Goal: Task Accomplishment & Management: Use online tool/utility

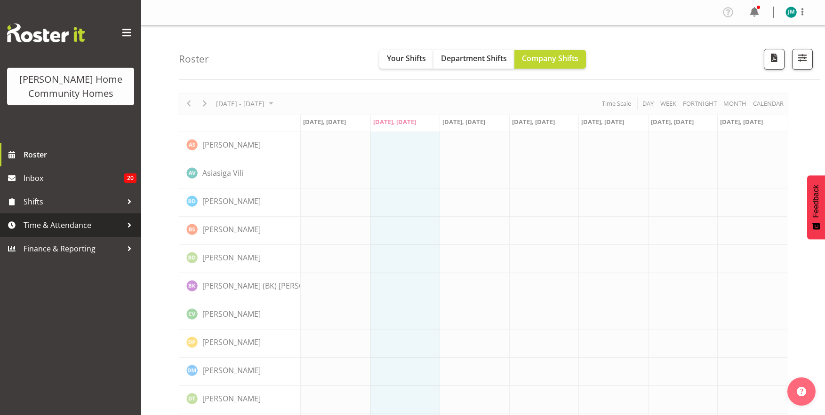
click at [98, 222] on span "Time & Attendance" at bounding box center [73, 225] width 99 height 14
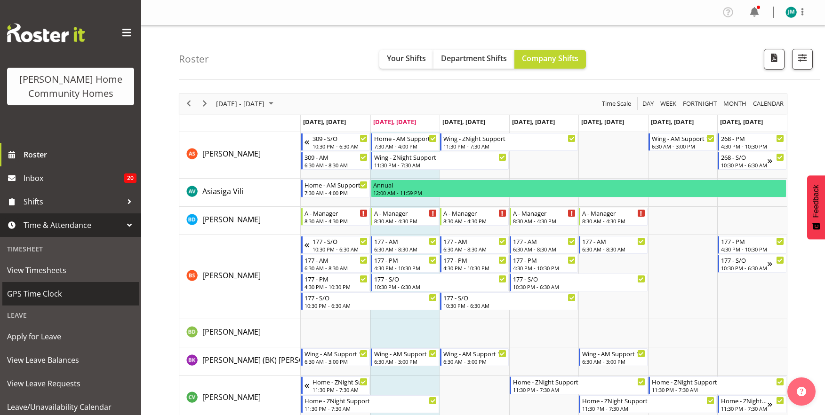
click at [73, 287] on span "GPS Time Clock" at bounding box center [70, 294] width 127 height 14
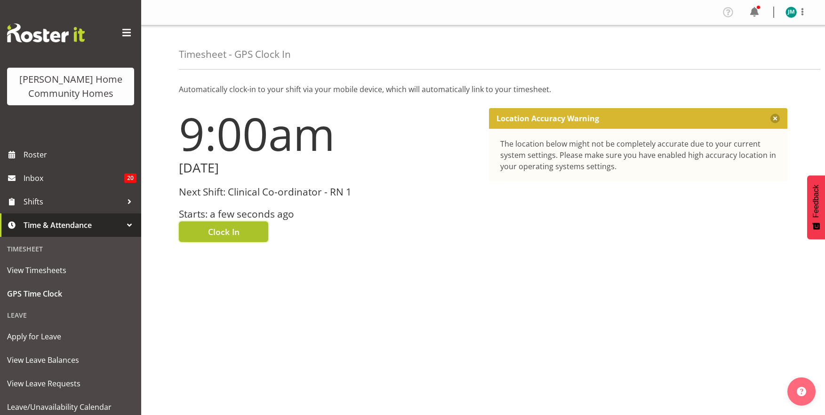
click at [247, 236] on button "Clock In" at bounding box center [223, 232] width 89 height 21
